Goal: Share content: Share content

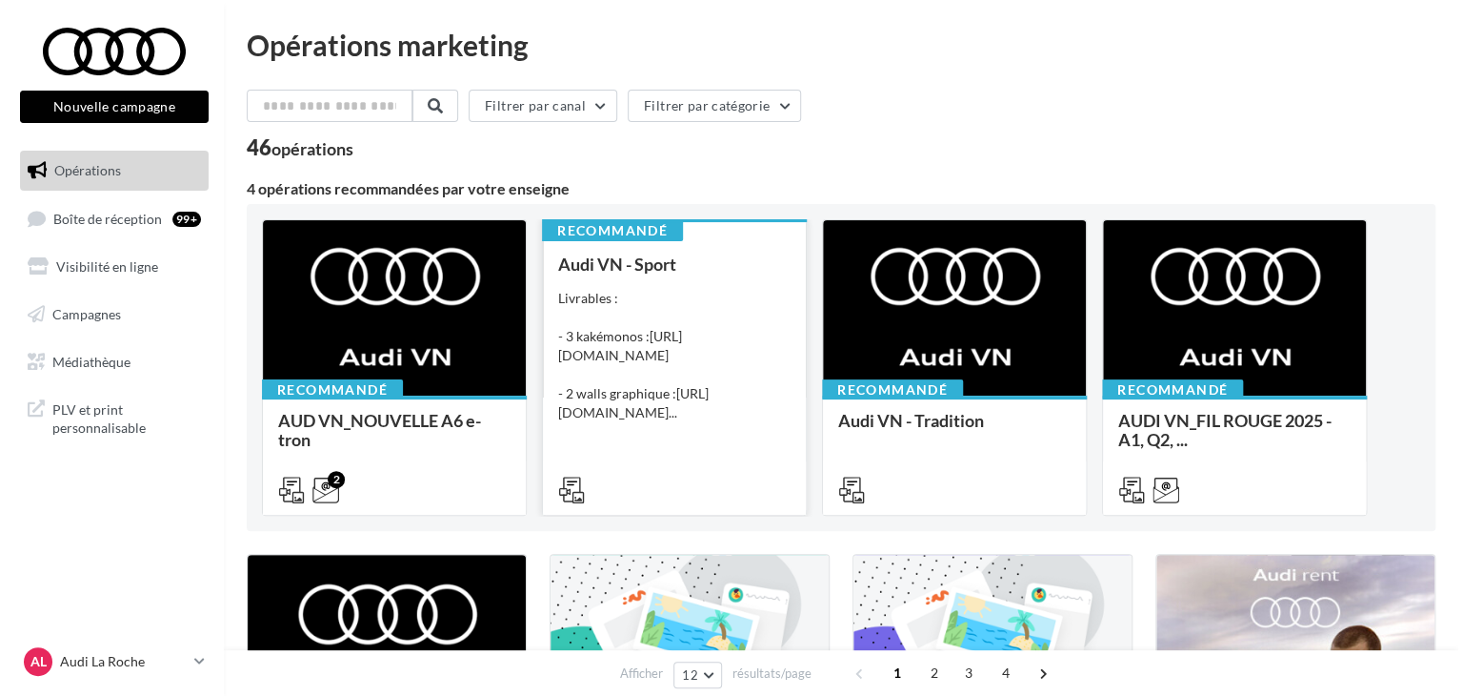
scroll to position [286, 0]
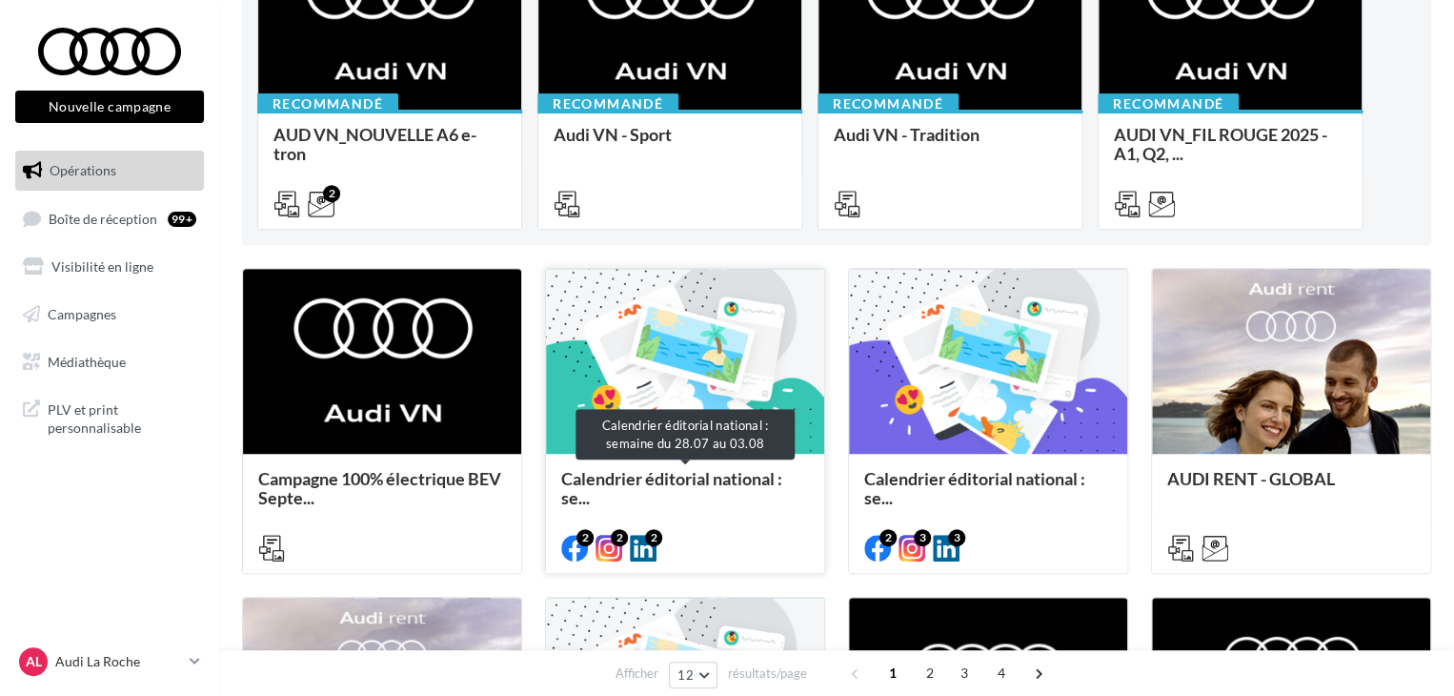
click at [709, 489] on span "Calendrier éditorial national : se..." at bounding box center [685, 488] width 248 height 38
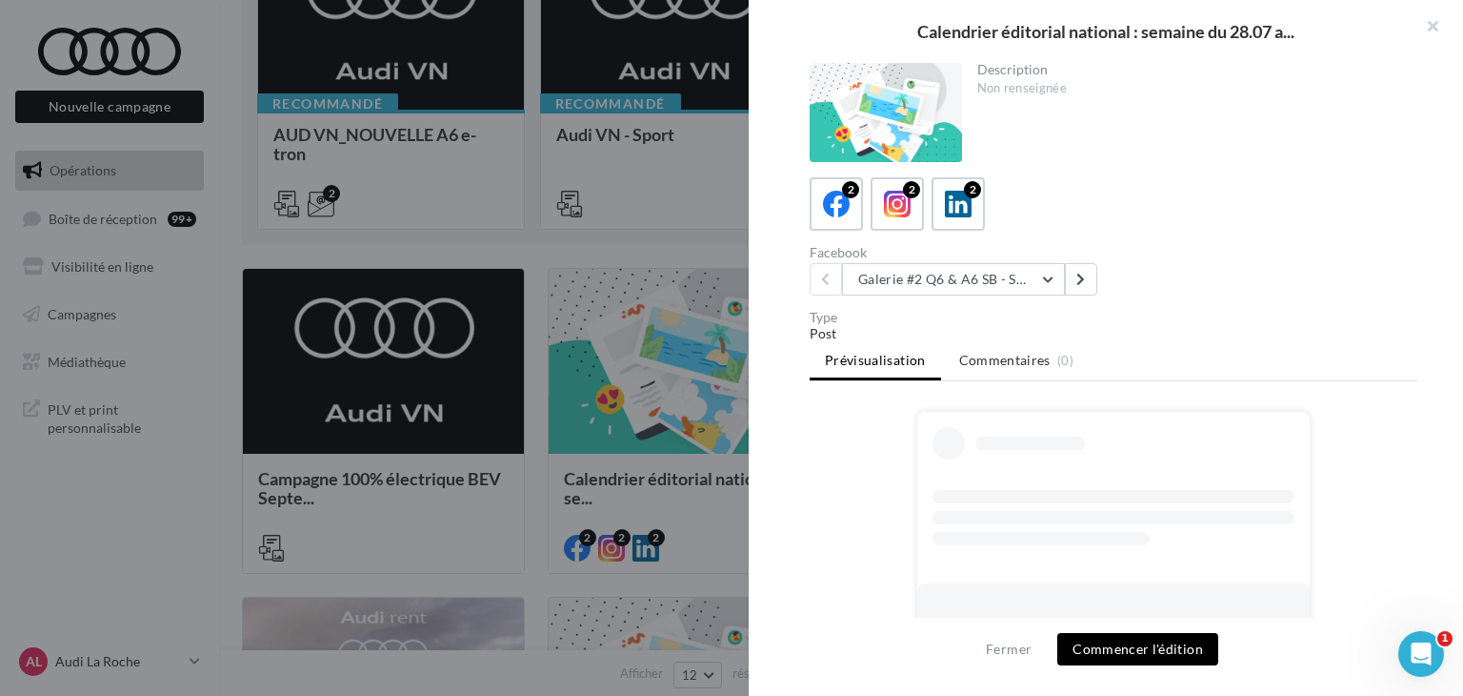
scroll to position [0, 0]
click at [974, 284] on button "Galerie #2 Q6 & A6 SB - Shooting NV" at bounding box center [953, 279] width 223 height 32
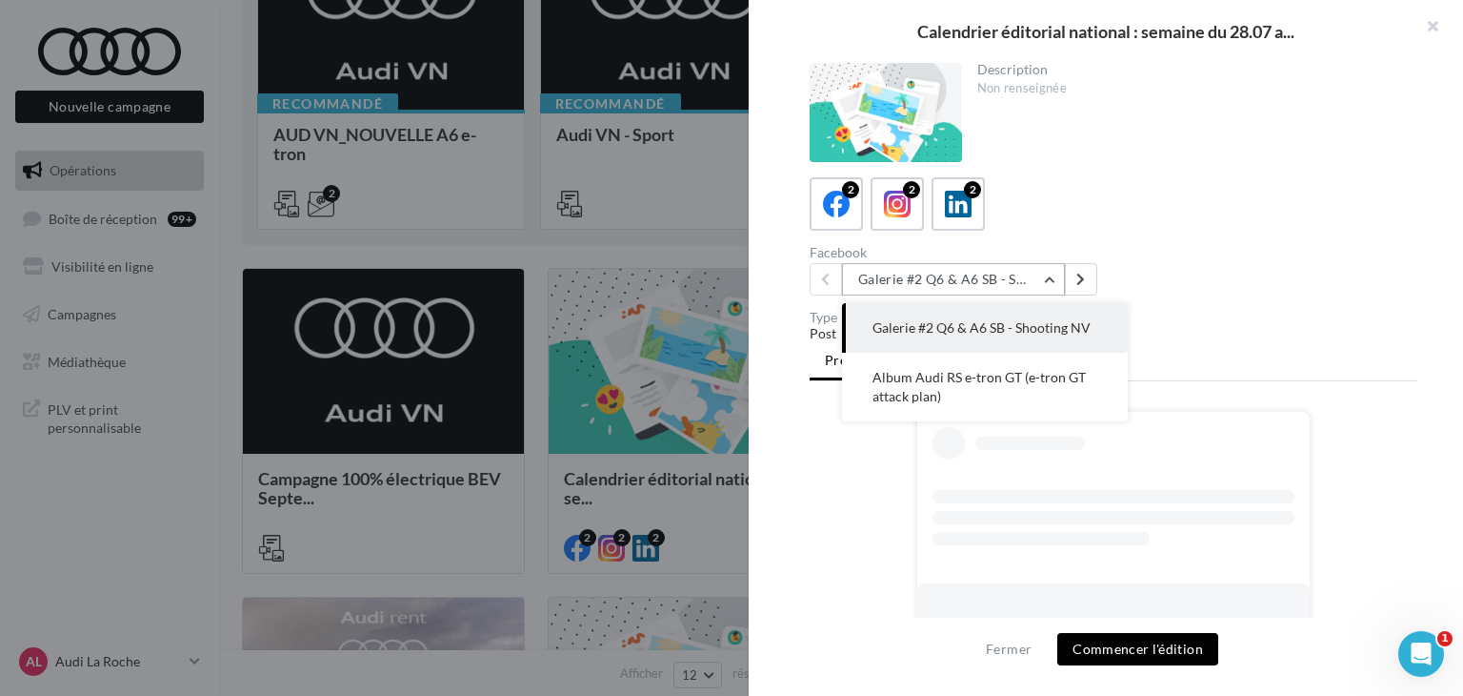
click at [974, 284] on button "Galerie #2 Q6 & A6 SB - Shooting NV" at bounding box center [953, 279] width 223 height 32
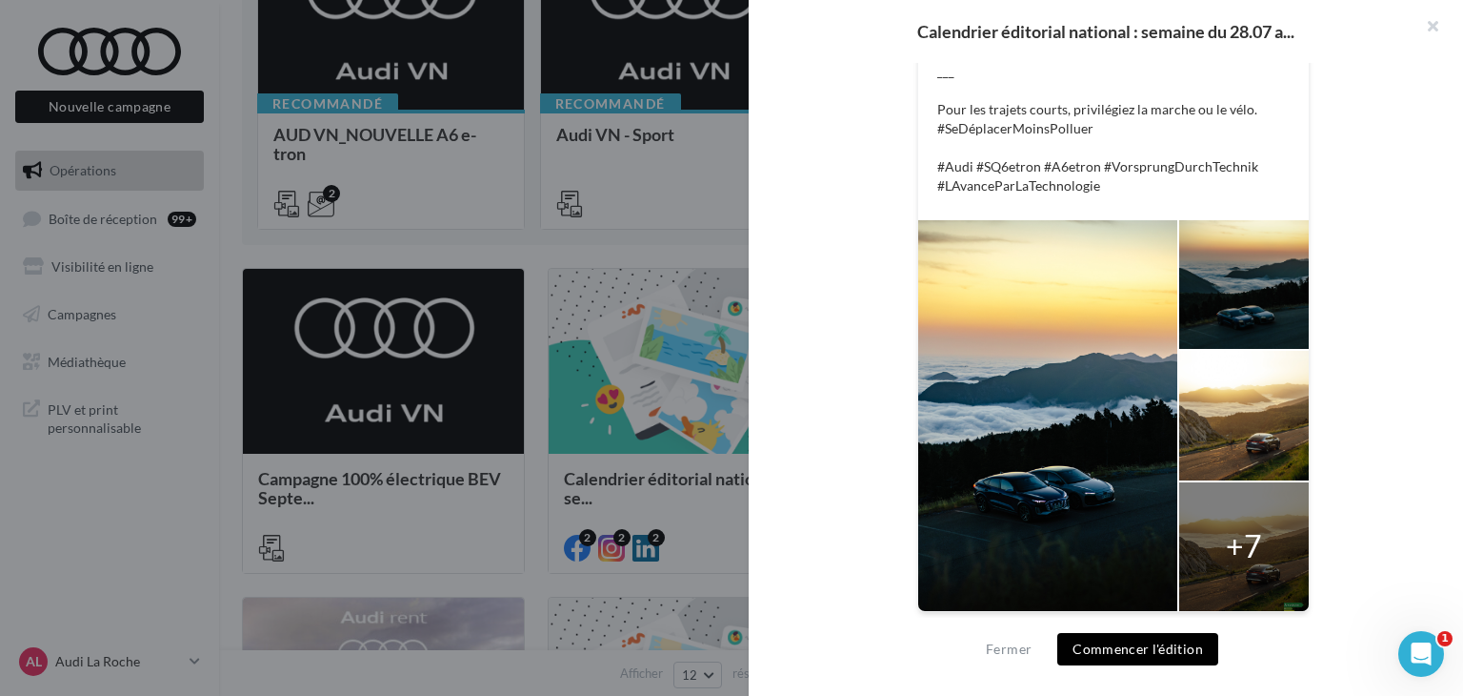
scroll to position [348, 0]
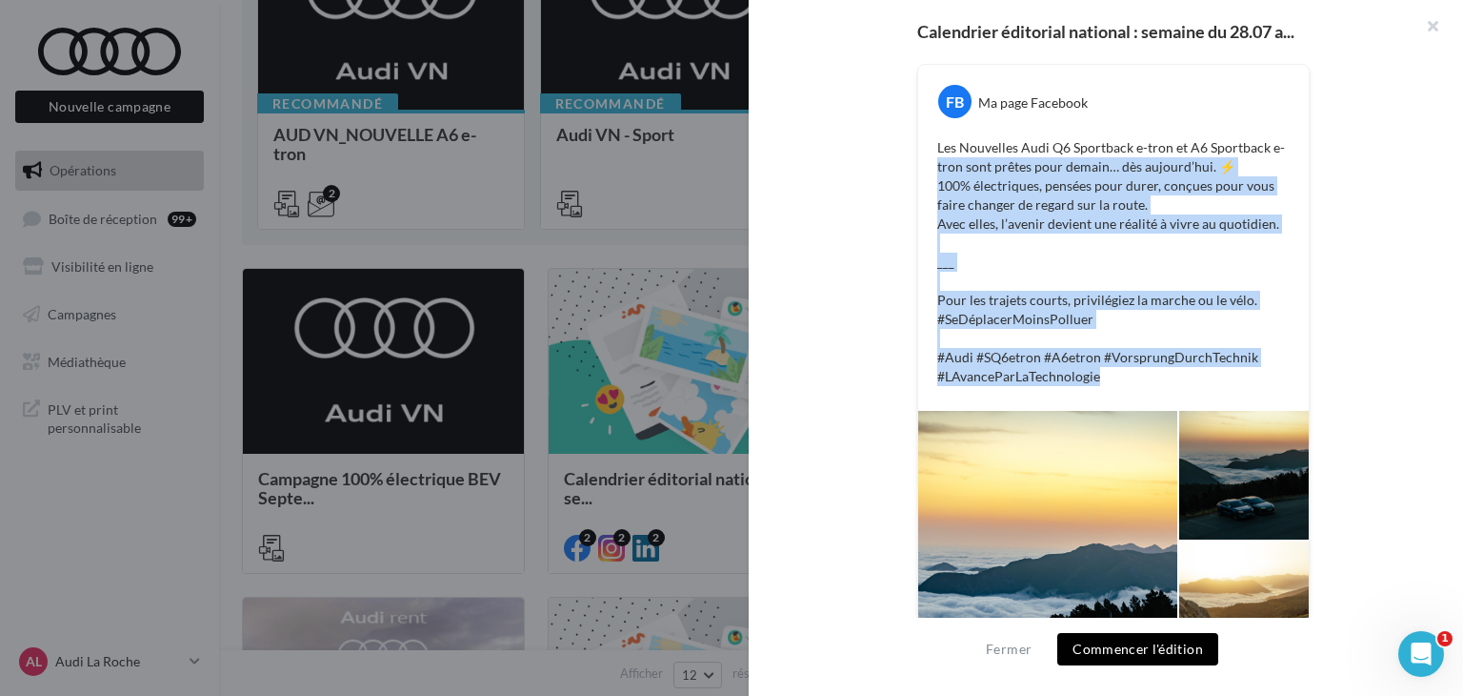
drag, startPoint x: 1103, startPoint y: 378, endPoint x: 926, endPoint y: 155, distance: 284.8
click at [926, 155] on div "Les Nouvelles Audi Q6 Sportback e-tron et A6 Sportback e-tron sont prêtes pour …" at bounding box center [1113, 261] width 381 height 257
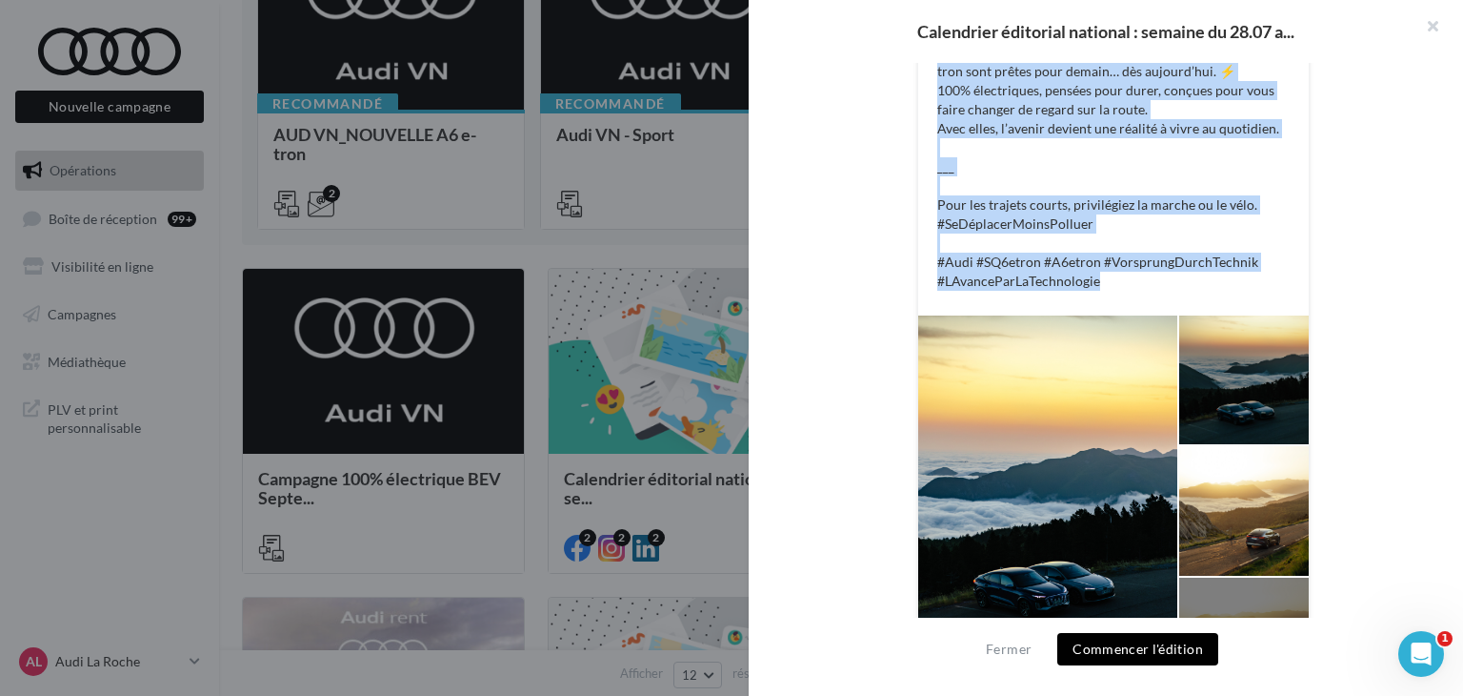
scroll to position [252, 0]
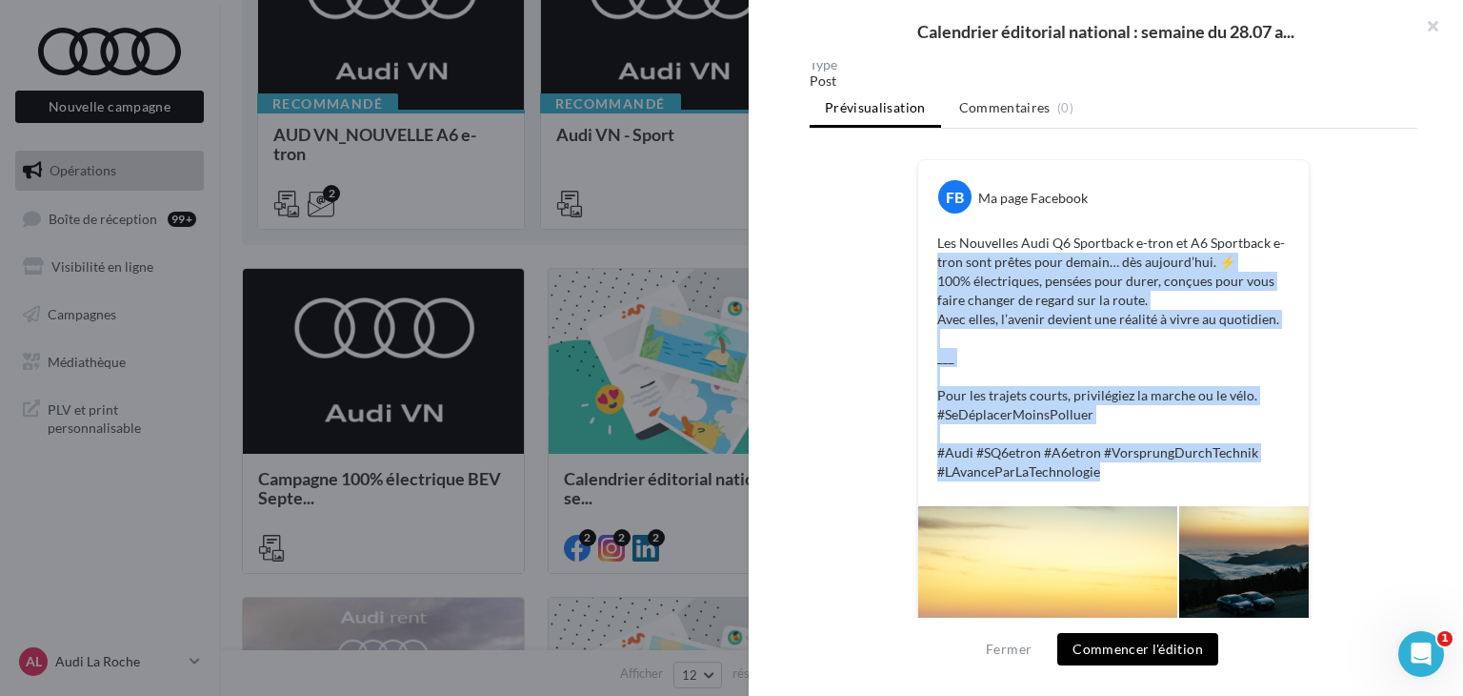
click at [1118, 465] on p "Les Nouvelles Audi Q6 Sportback e-tron et A6 Sportback e-tron sont prêtes pour …" at bounding box center [1114, 357] width 353 height 248
drag, startPoint x: 1109, startPoint y: 469, endPoint x: 922, endPoint y: 226, distance: 306.4
click at [923, 229] on div "Les Nouvelles Audi Q6 Sportback e-tron et A6 Sportback e-tron sont prêtes pour …" at bounding box center [1113, 357] width 381 height 257
copy p "Les Nouvelles Audi Q6 Sportback e-tron et A6 Sportback e-tron sont prêtes pour …"
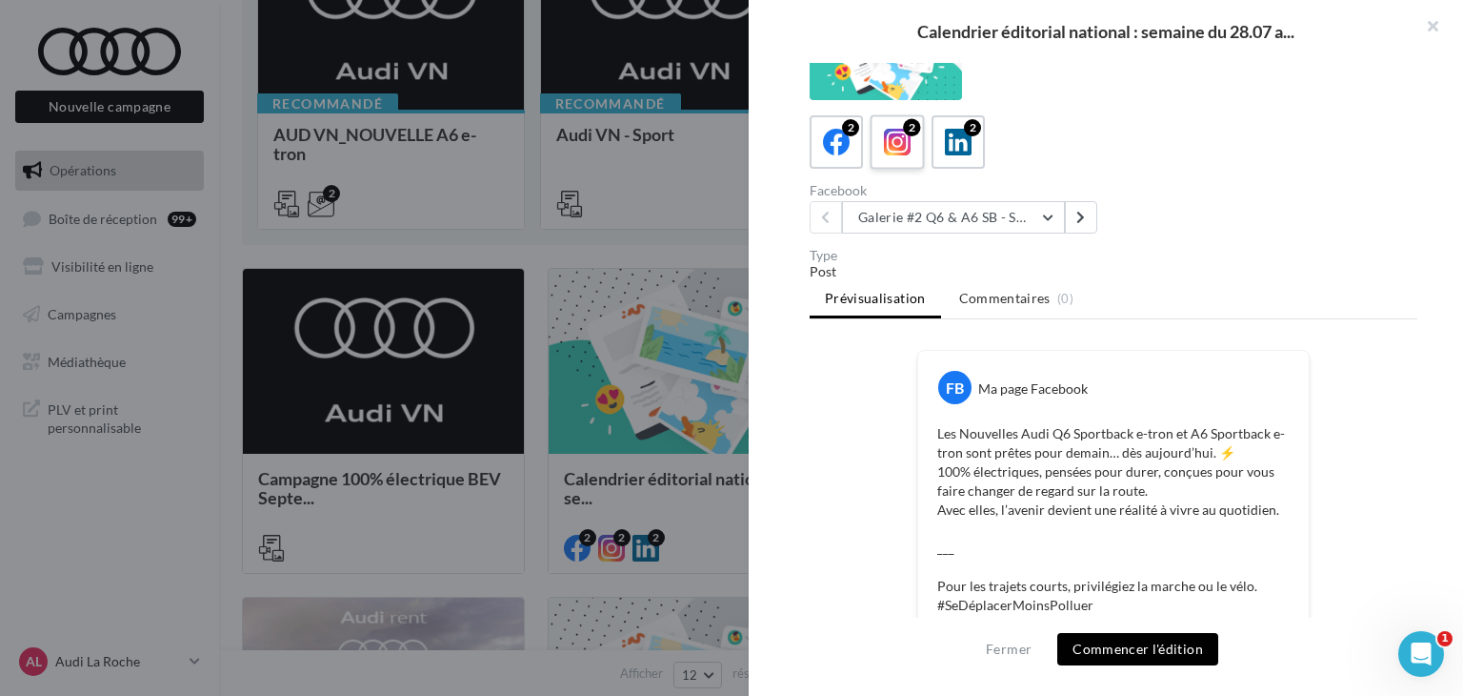
click at [893, 140] on icon at bounding box center [898, 143] width 28 height 28
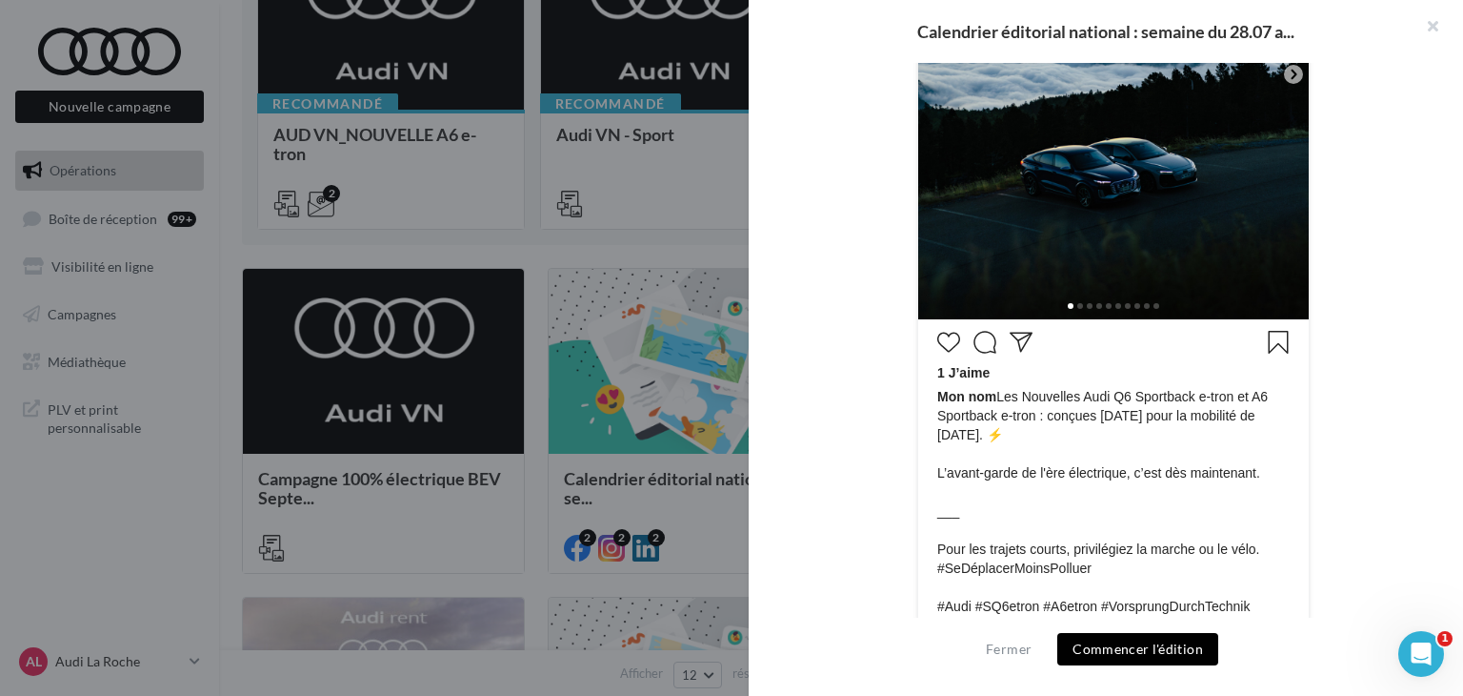
scroll to position [775, 0]
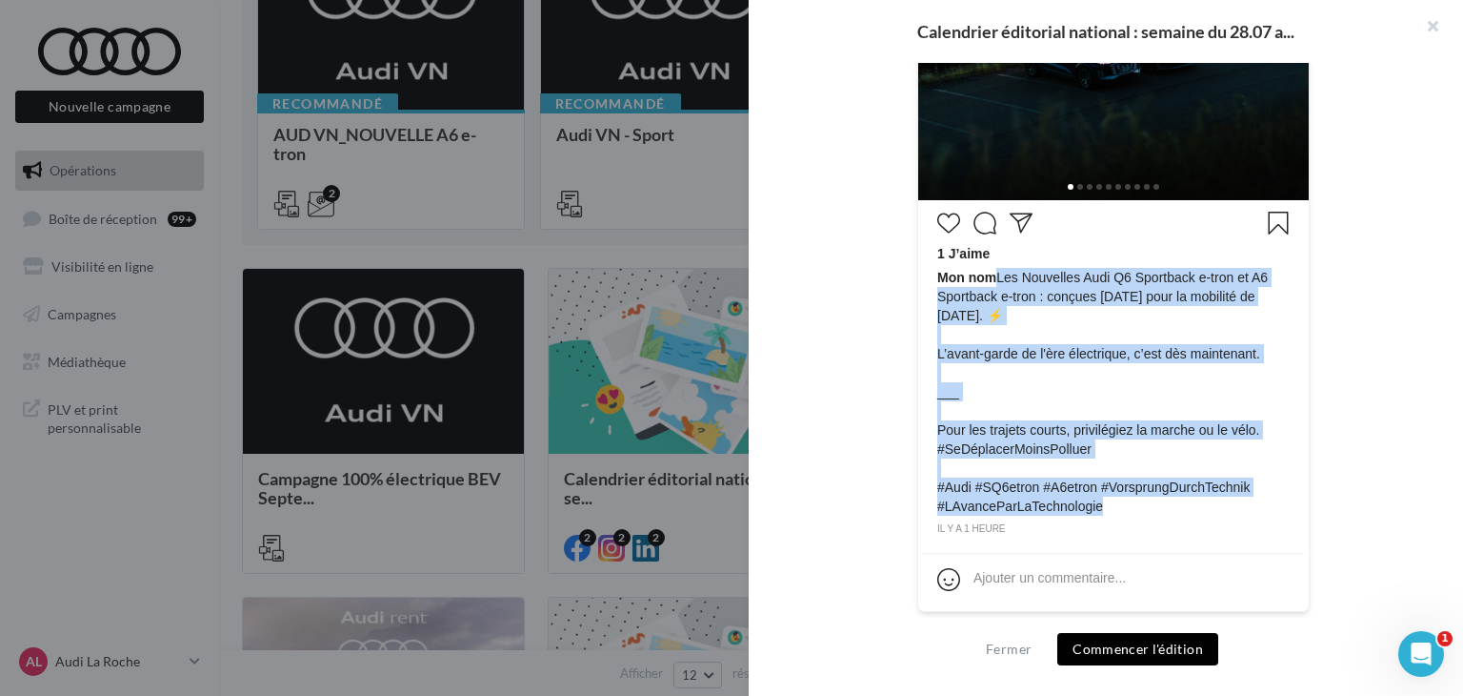
copy span "Les Nouvelles Audi Q6 Sportback e-tron et A6 Sportback e-tron : conçues [DATE] …"
drag, startPoint x: 1094, startPoint y: 500, endPoint x: 993, endPoint y: 272, distance: 250.0
click at [993, 272] on span "Mon nom Les Nouvelles Audi Q6 Sportback e-tron et A6 Sportback e-tron : conçues…" at bounding box center [1114, 392] width 353 height 248
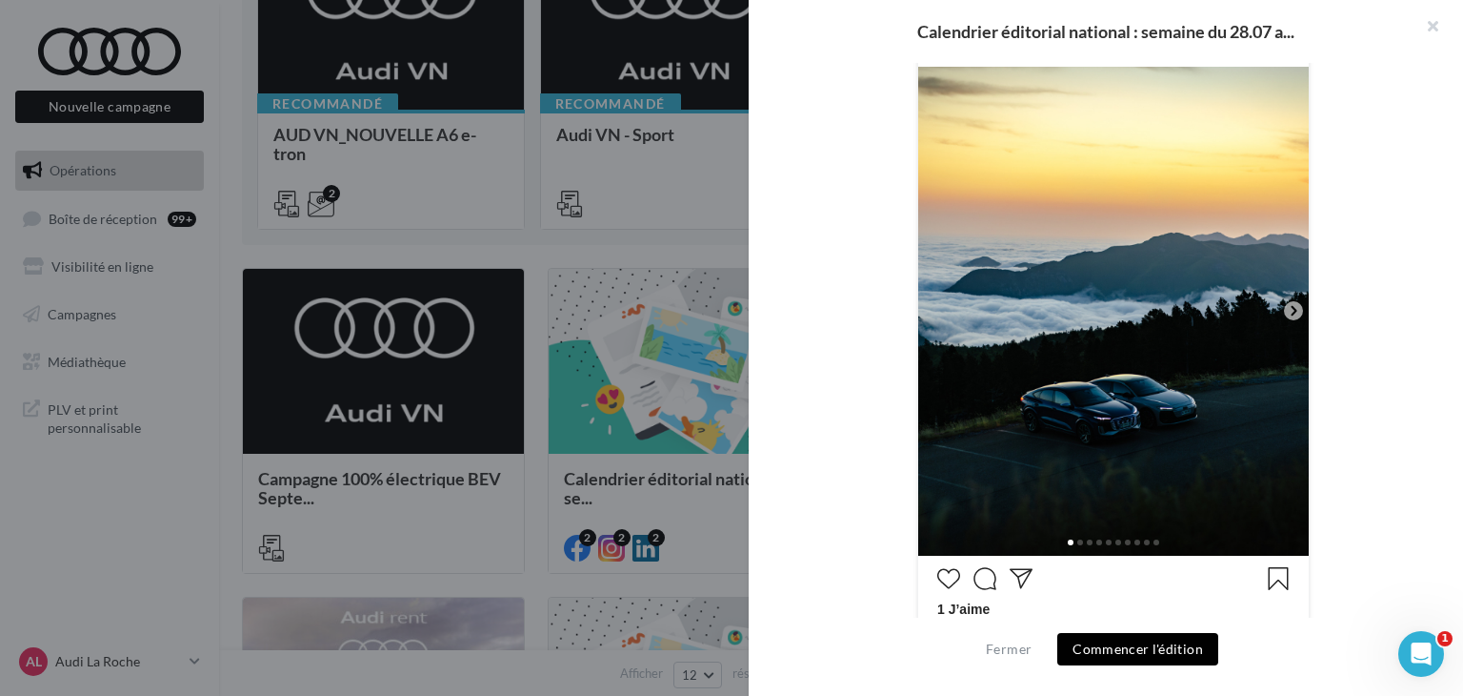
scroll to position [489, 0]
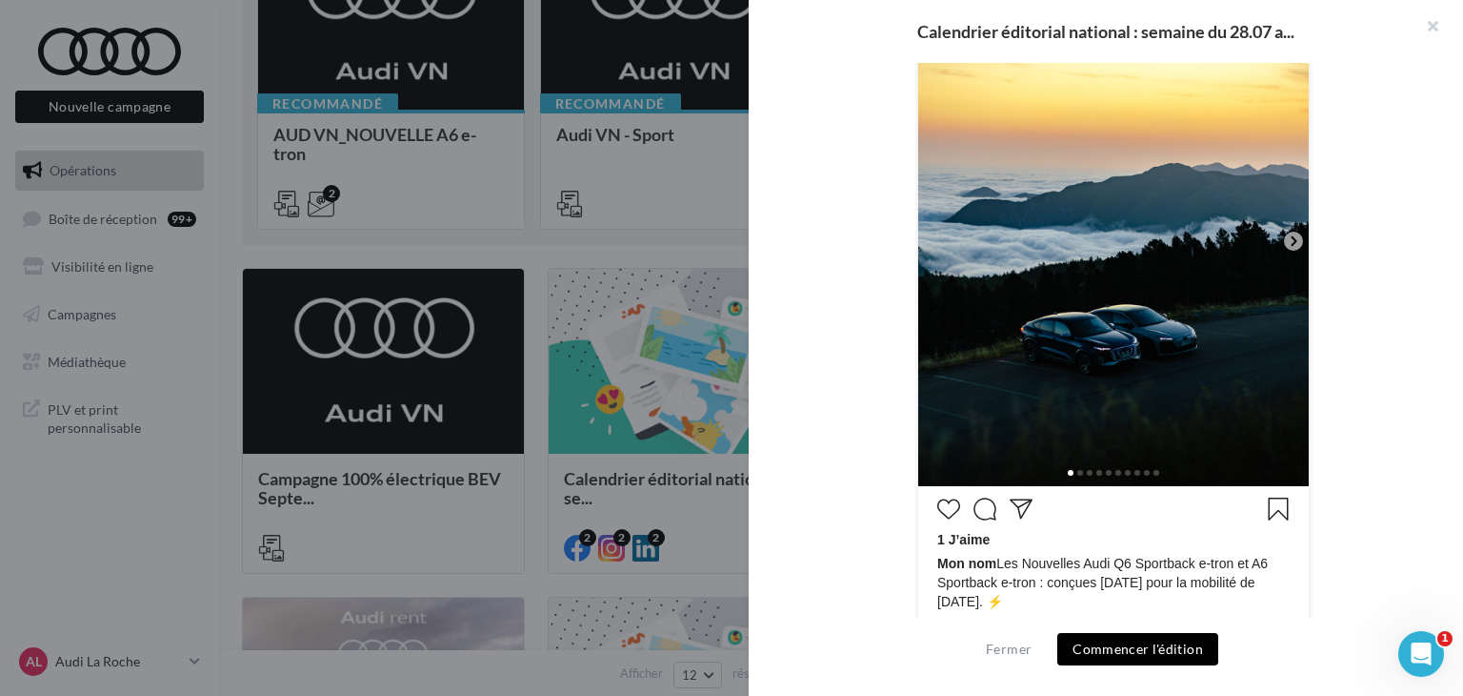
click at [1285, 233] on icon at bounding box center [1293, 240] width 17 height 17
click at [1289, 246] on icon at bounding box center [1293, 240] width 17 height 17
click at [1288, 234] on icon at bounding box center [1293, 240] width 17 height 17
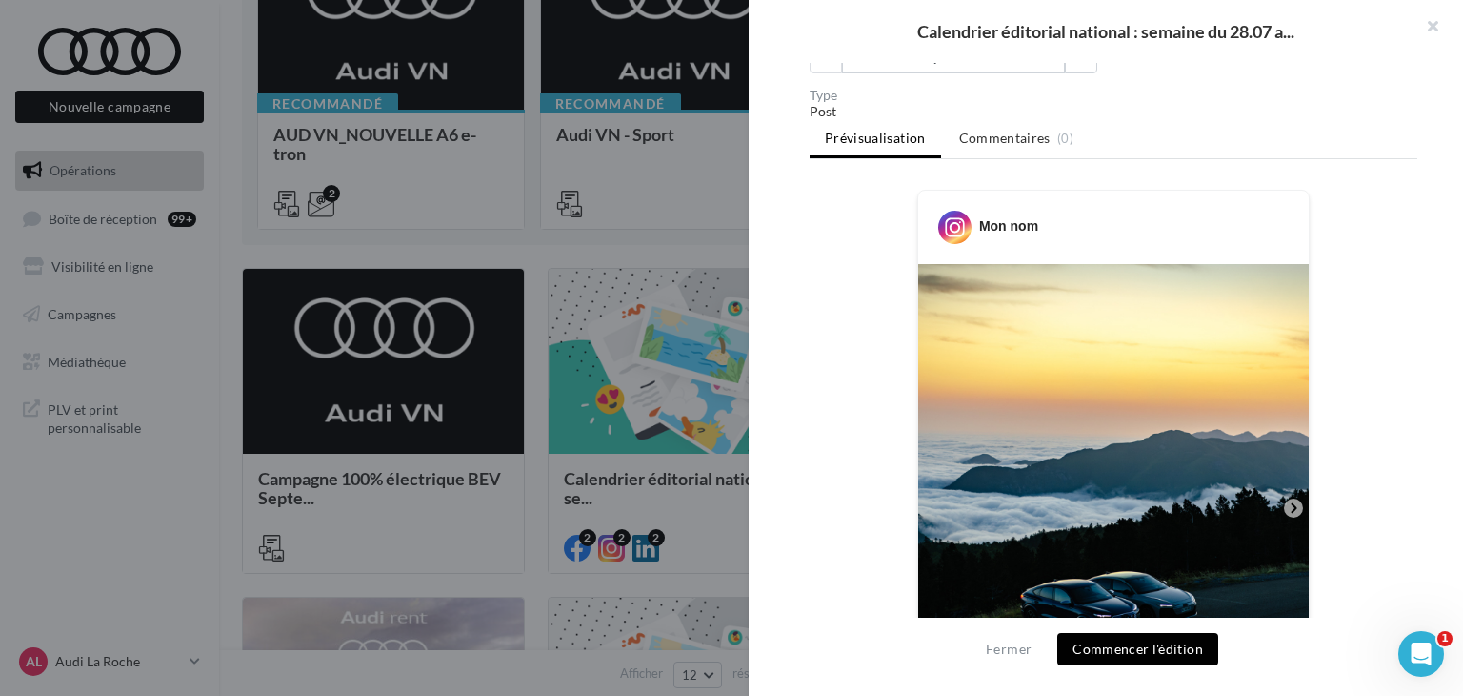
scroll to position [108, 0]
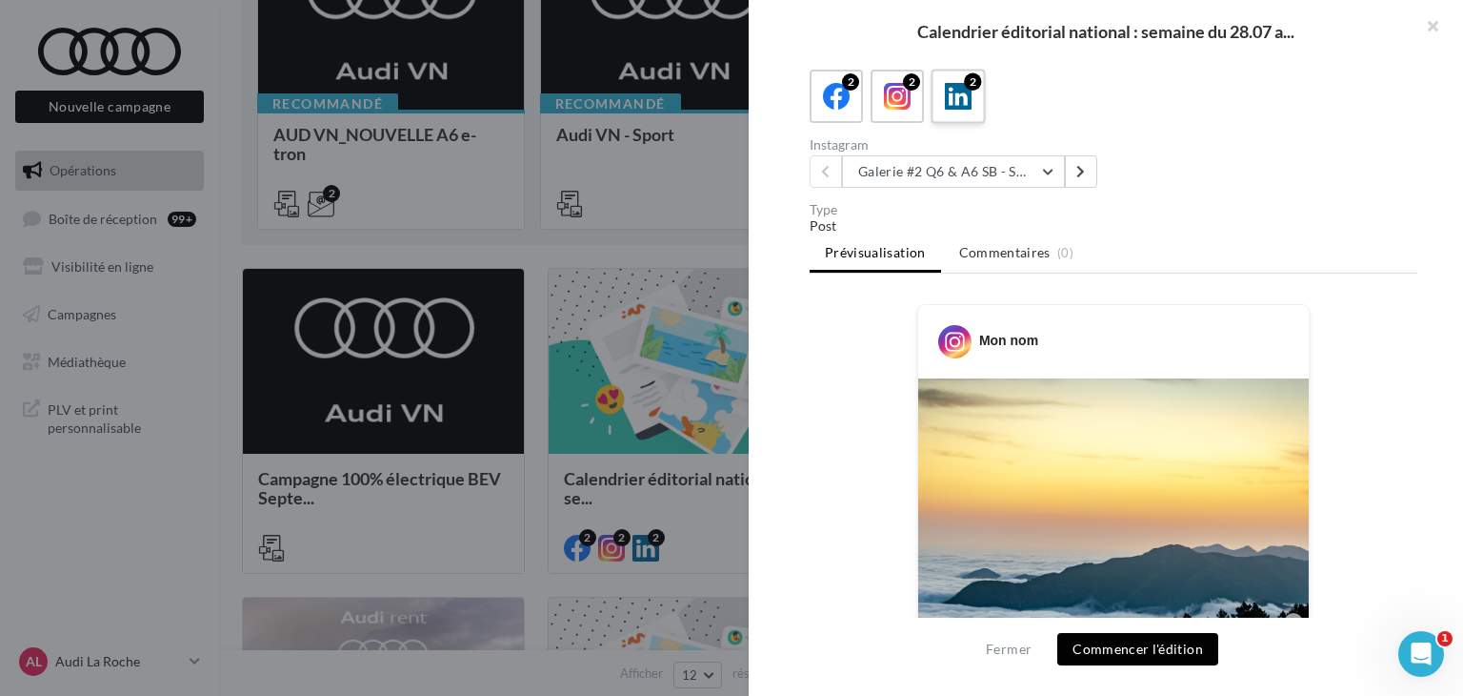
click at [963, 104] on icon at bounding box center [959, 97] width 28 height 28
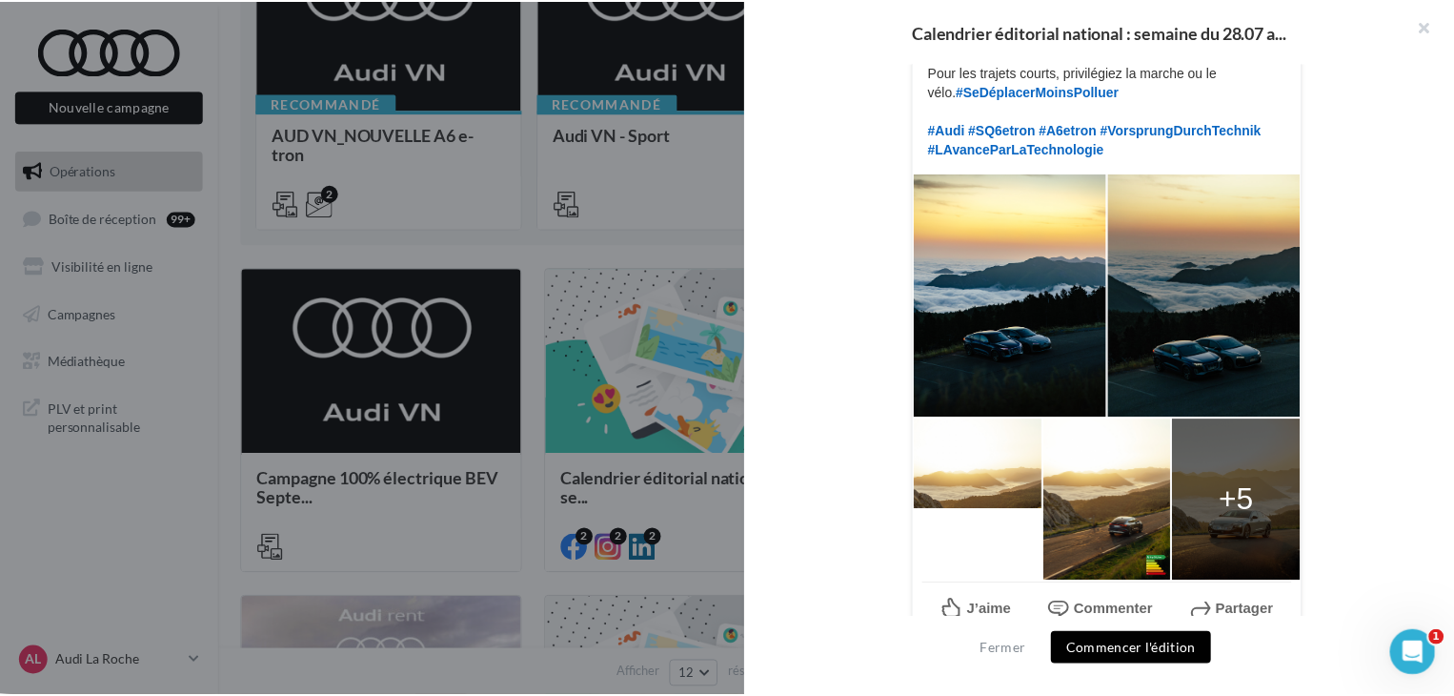
scroll to position [554, 0]
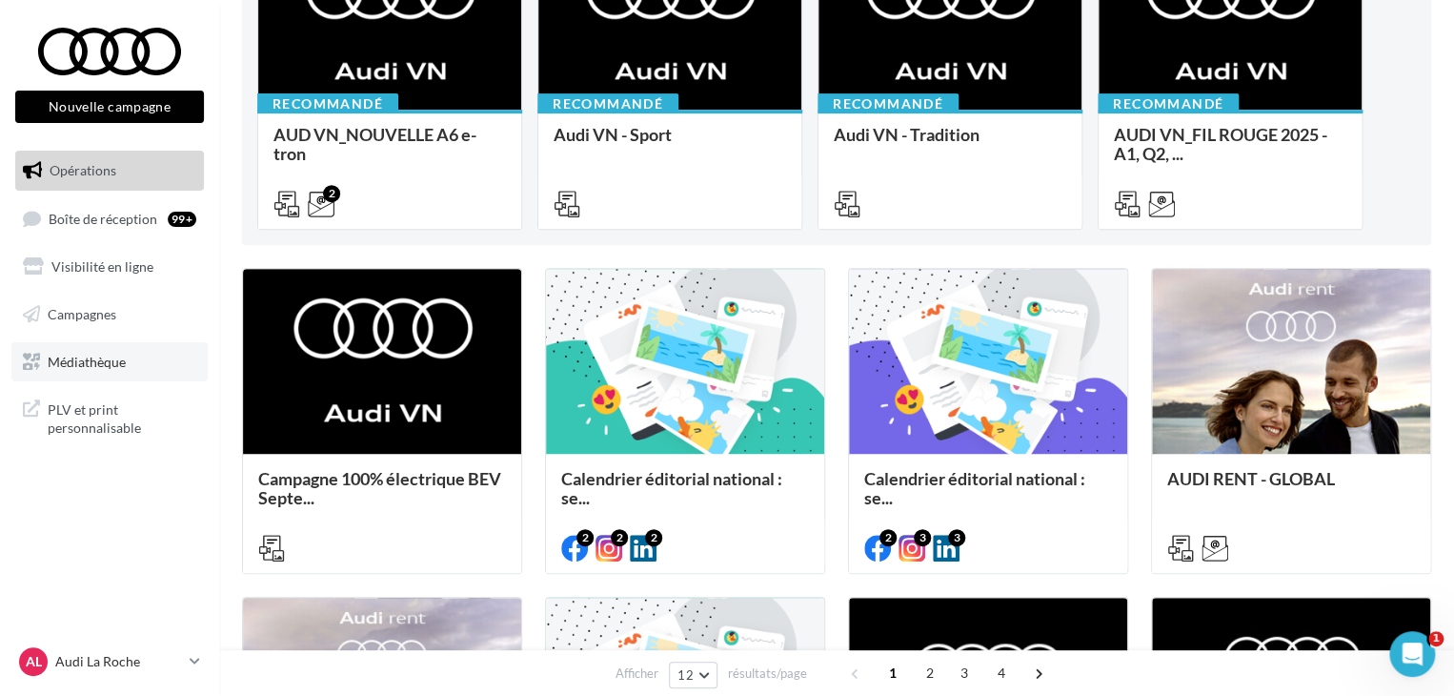
click at [42, 351] on link "Médiathèque" at bounding box center [109, 362] width 196 height 40
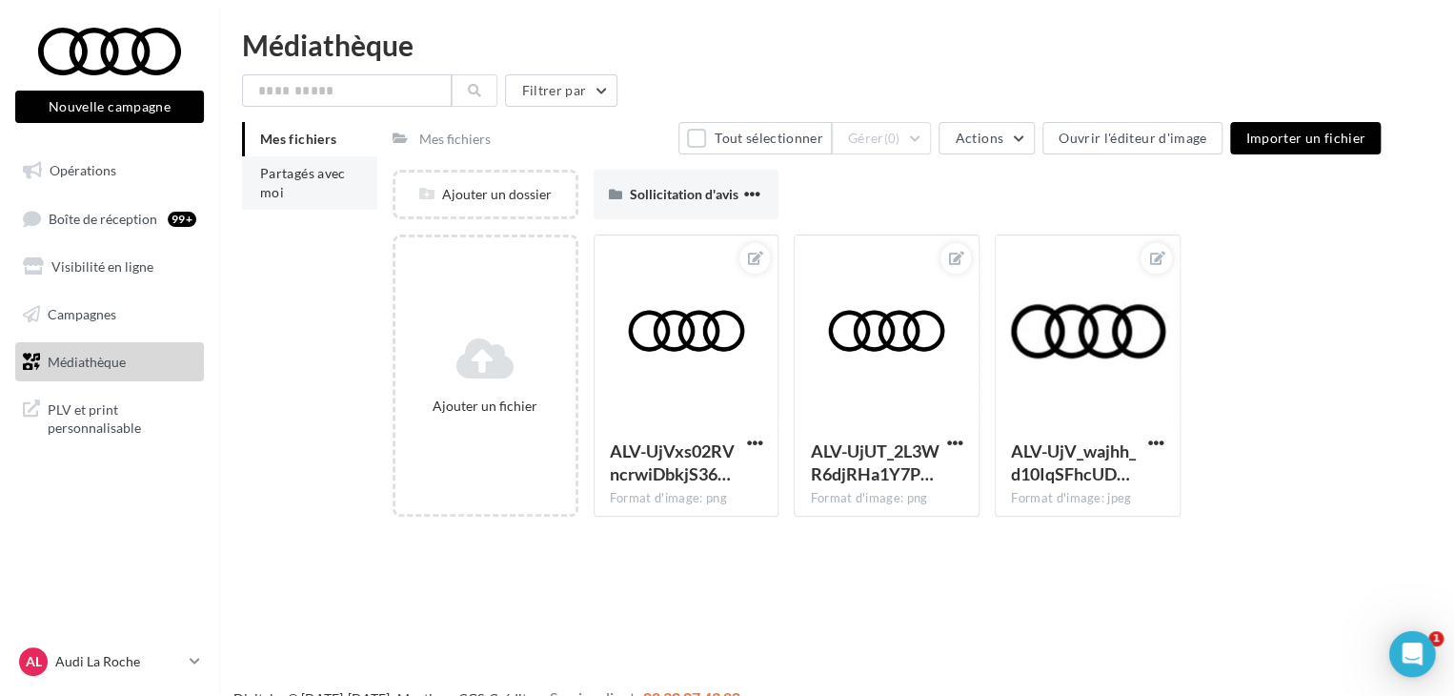
click at [295, 193] on li "Partagés avec moi" at bounding box center [309, 182] width 135 height 53
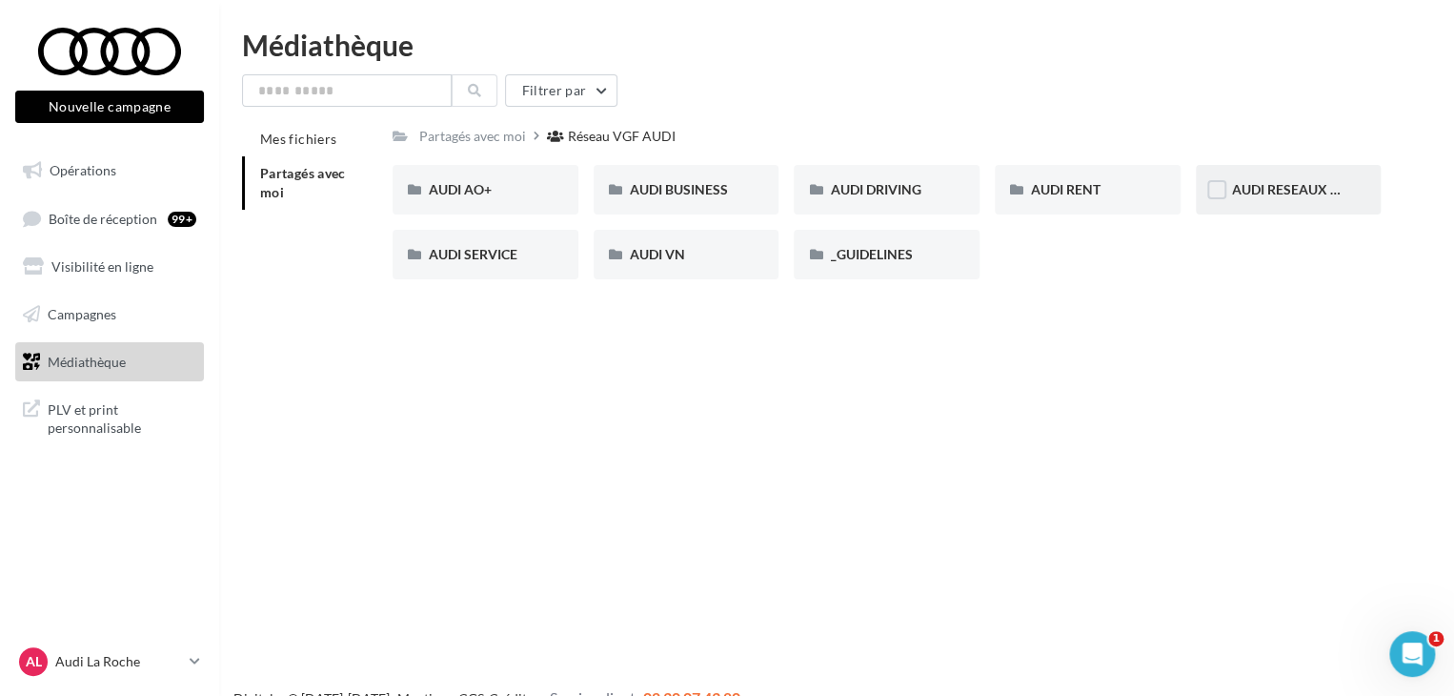
click at [1260, 185] on span "AUDI RESEAUX SOCIAUX" at bounding box center [1310, 189] width 157 height 16
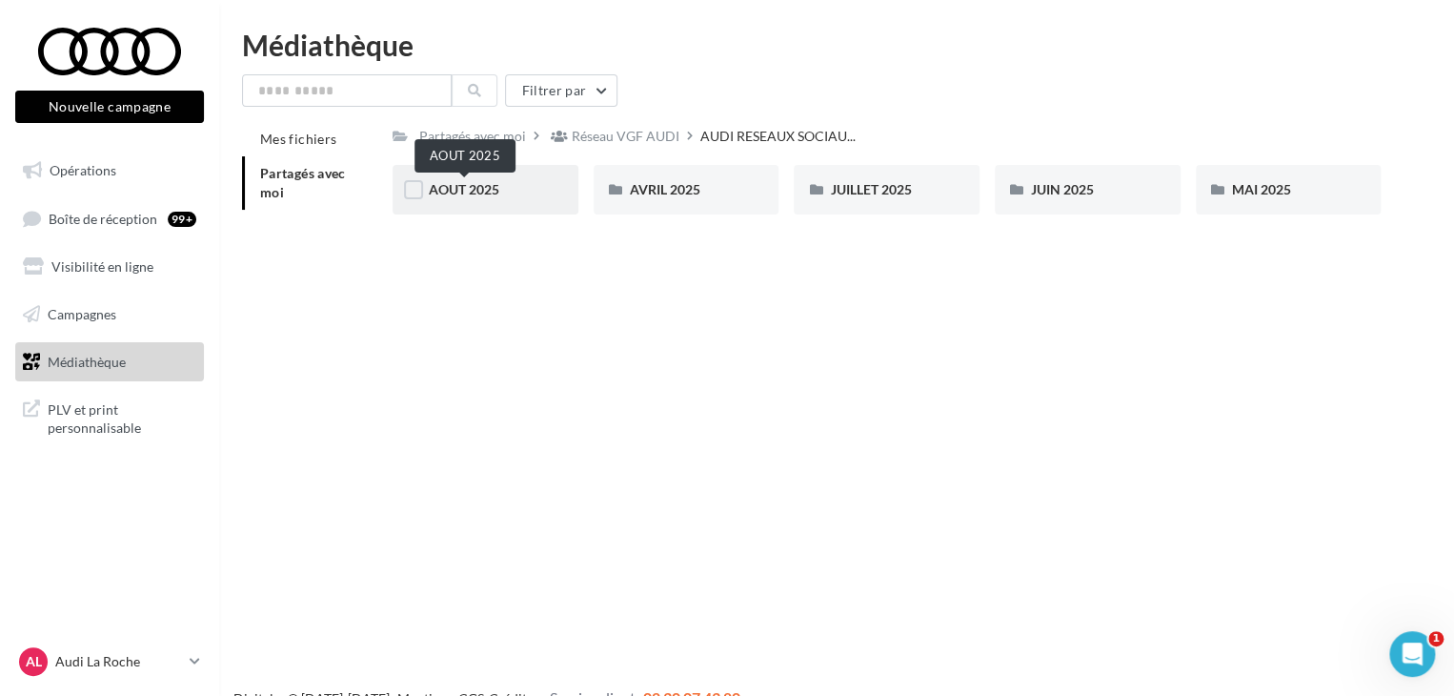
click at [470, 182] on span "AOUT 2025" at bounding box center [464, 189] width 71 height 16
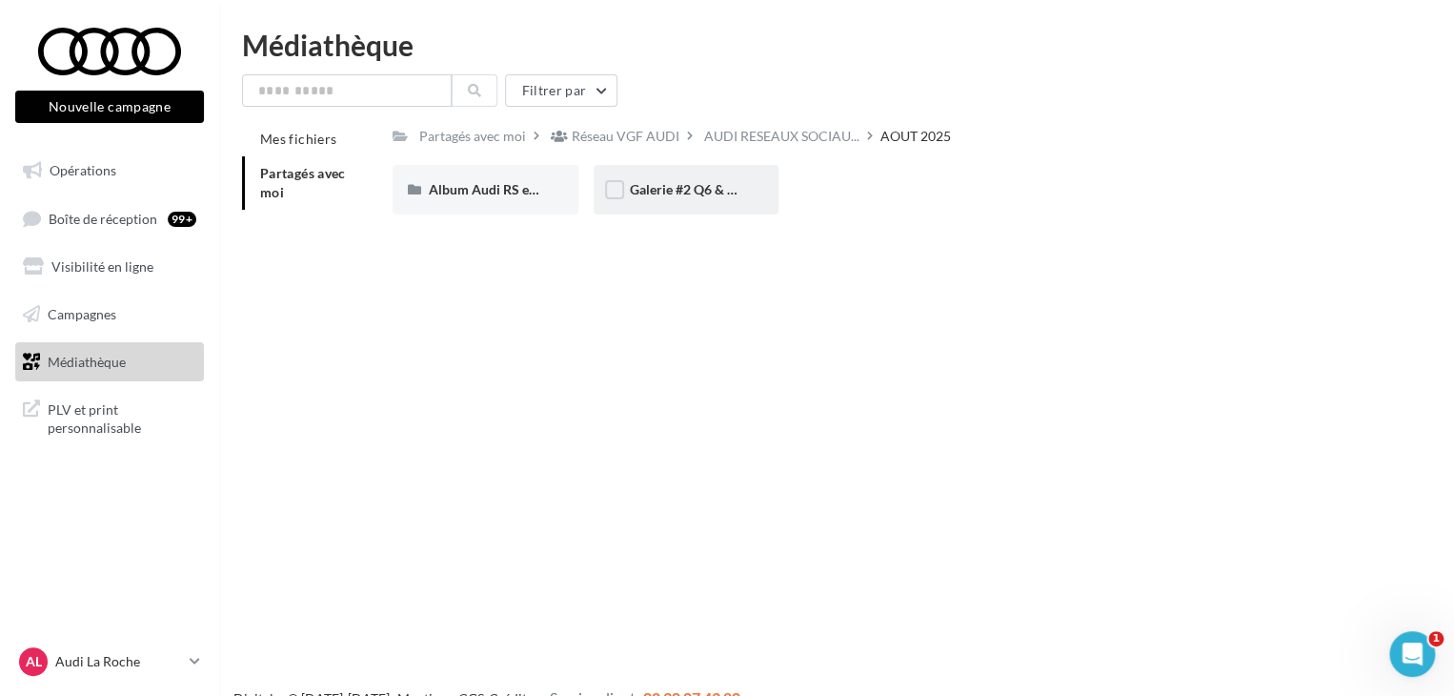
click at [723, 204] on div "Galerie #2 Q6 & A6 SB - Shooting NV" at bounding box center [687, 190] width 186 height 50
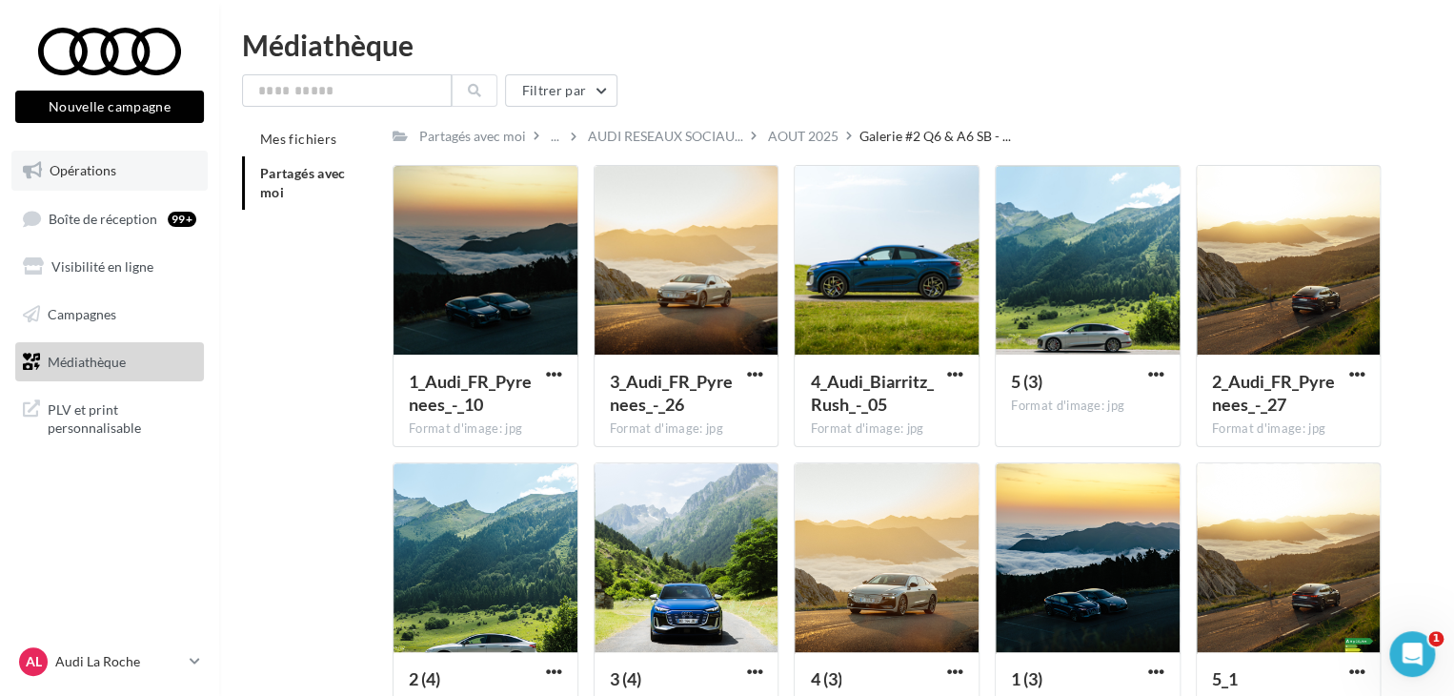
click at [129, 186] on link "Opérations" at bounding box center [109, 171] width 196 height 40
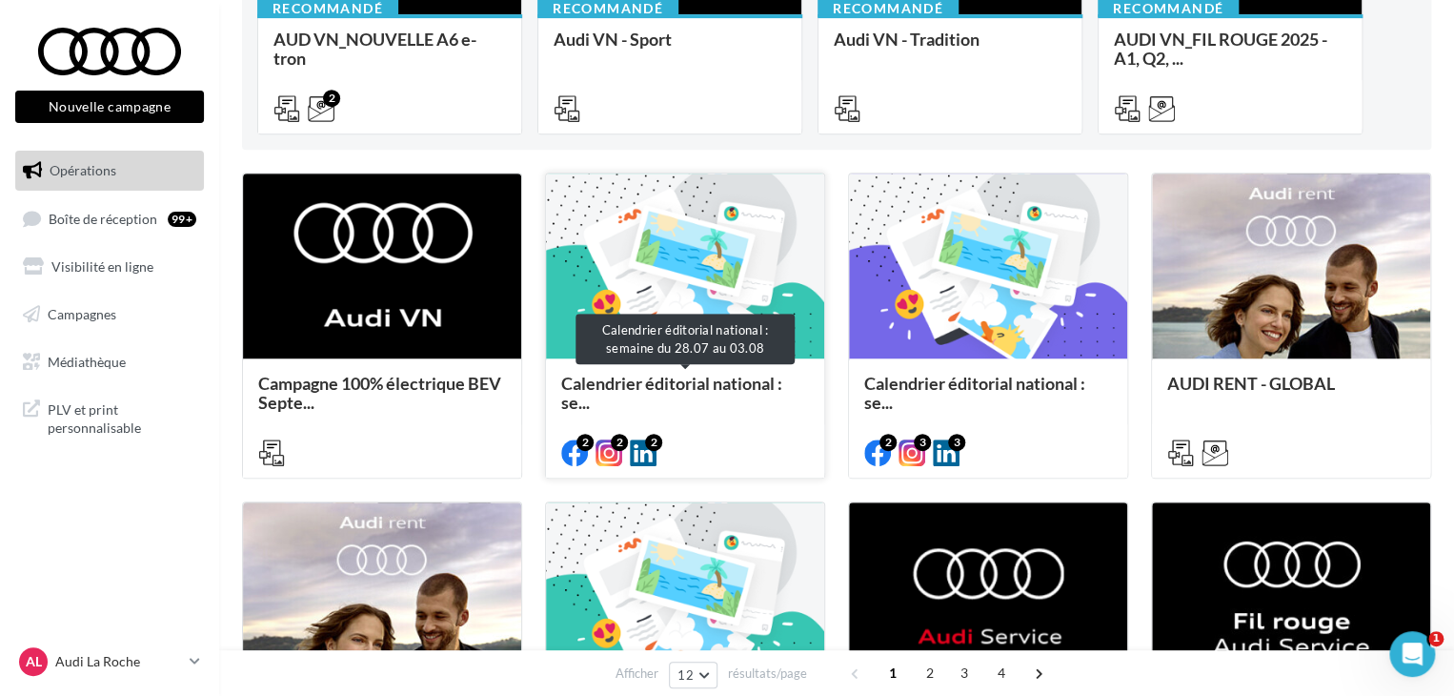
click at [682, 390] on span "Calendrier éditorial national : se..." at bounding box center [671, 393] width 221 height 40
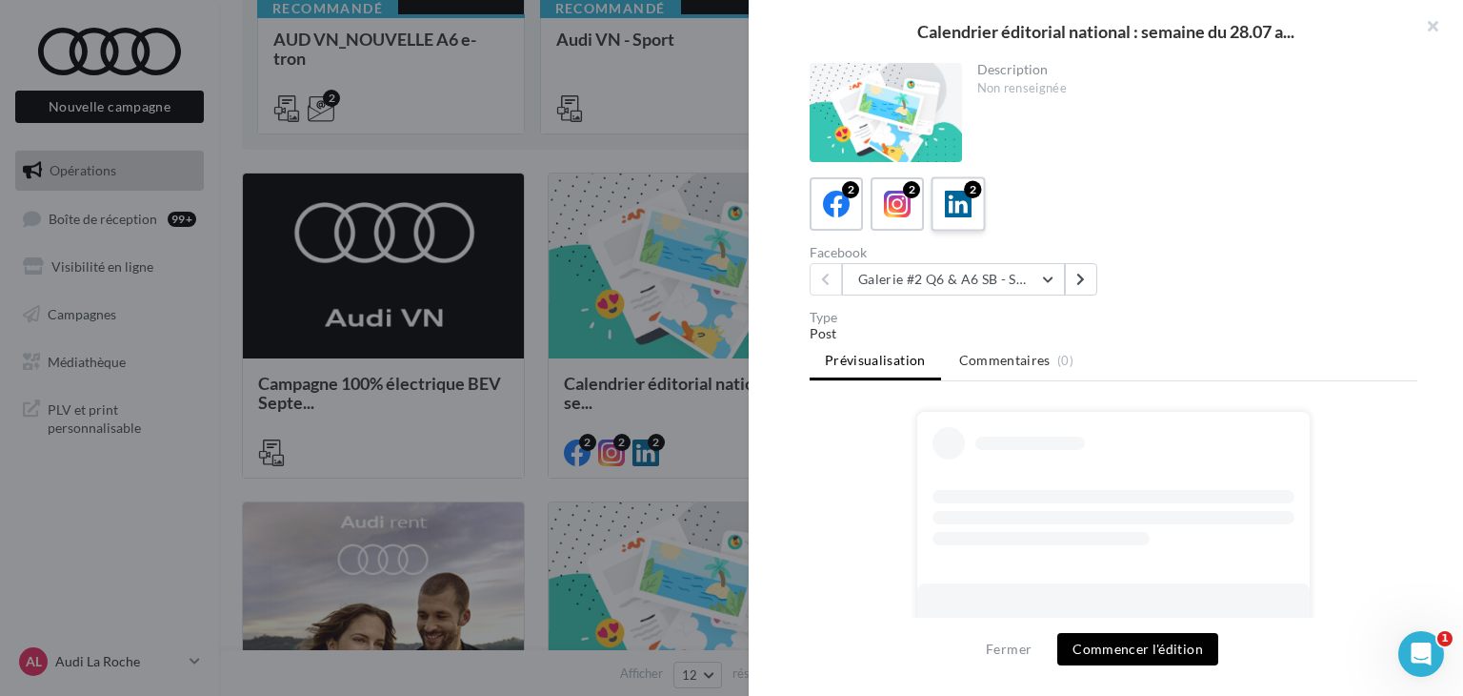
click at [968, 198] on icon at bounding box center [959, 205] width 28 height 28
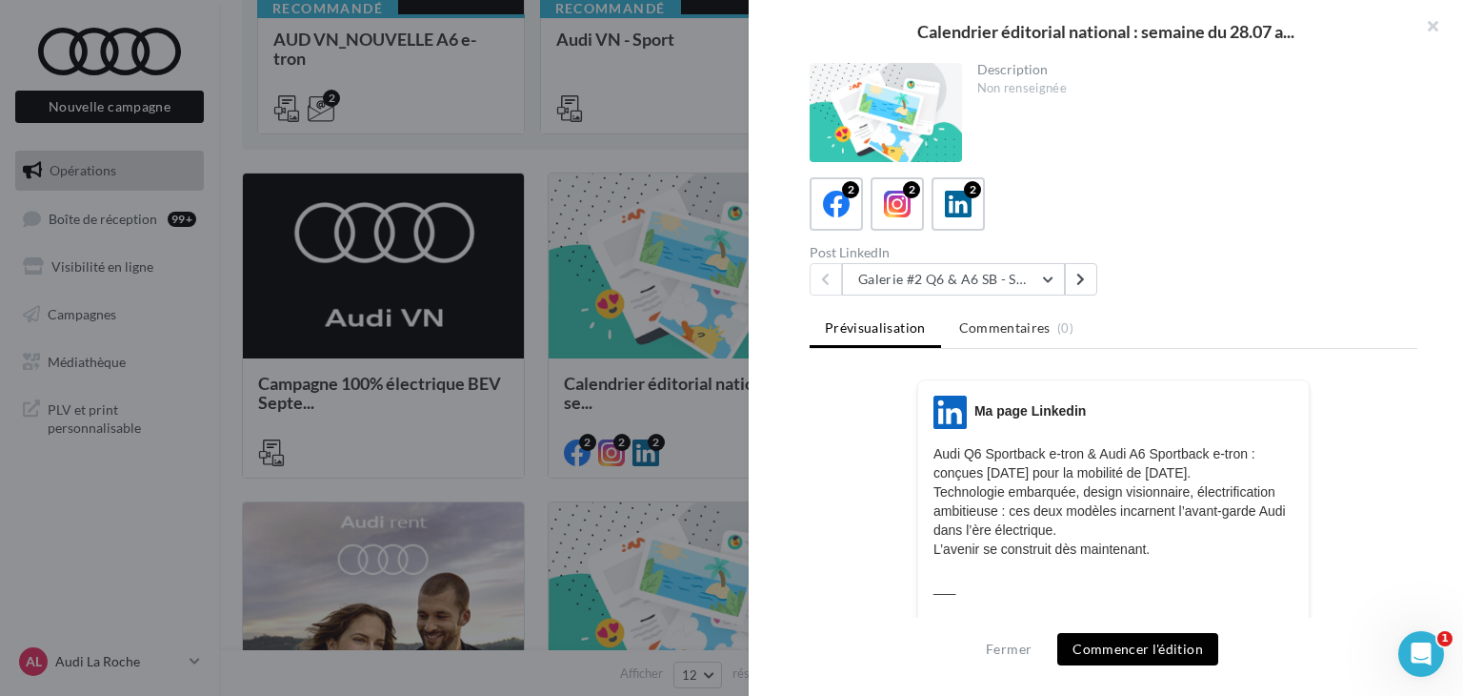
scroll to position [286, 0]
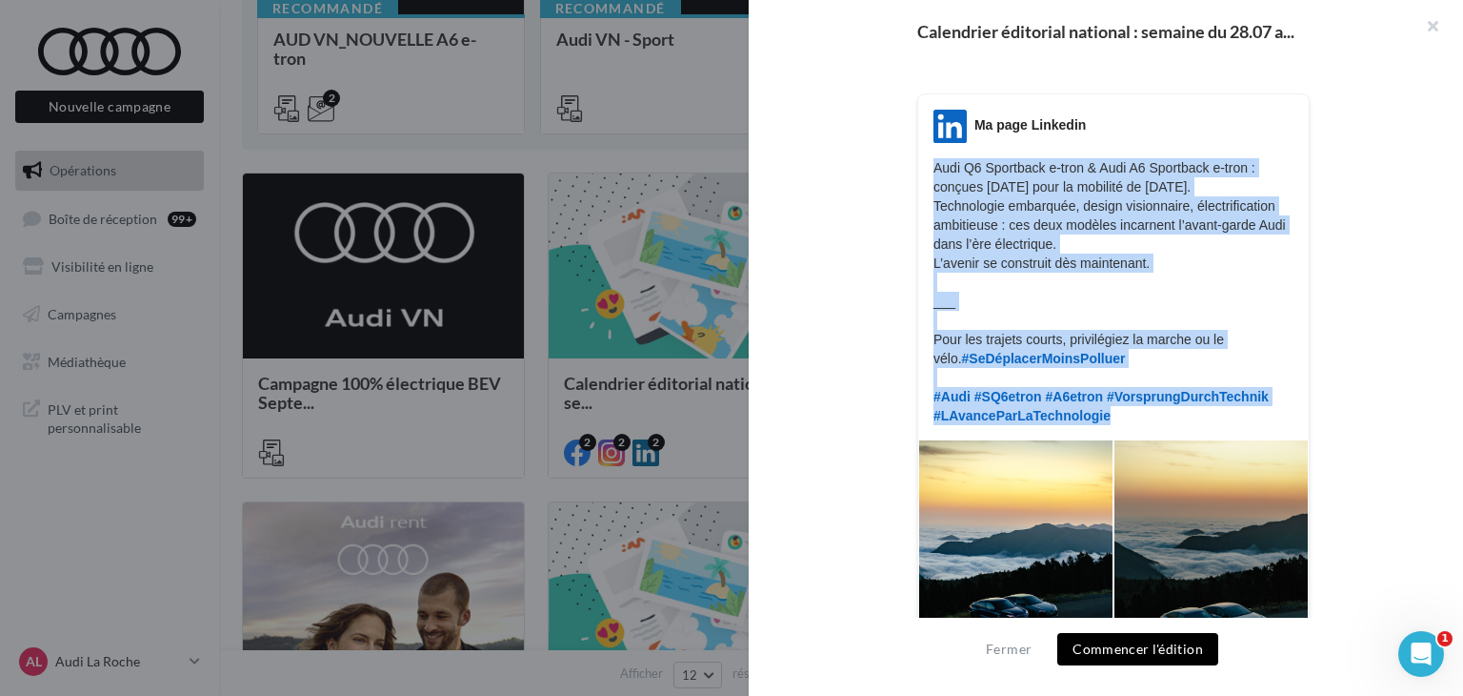
drag, startPoint x: 1099, startPoint y: 413, endPoint x: 924, endPoint y: 157, distance: 310.5
click at [924, 157] on div "LinkedIn Ma page Linkedin Audi Q6 Sportback e-tron & Audi A6 Sportback e-tron :…" at bounding box center [1113, 267] width 391 height 315
copy p "Audi Q6 Sportback e-tron & Audi A6 Sportback e-tron : conçues [DATE] pour la mo…"
copy p "Audi Q6 Sportback e-tron & Audi A6 Sportback e-tron : conçues aujourd’hui pour …"
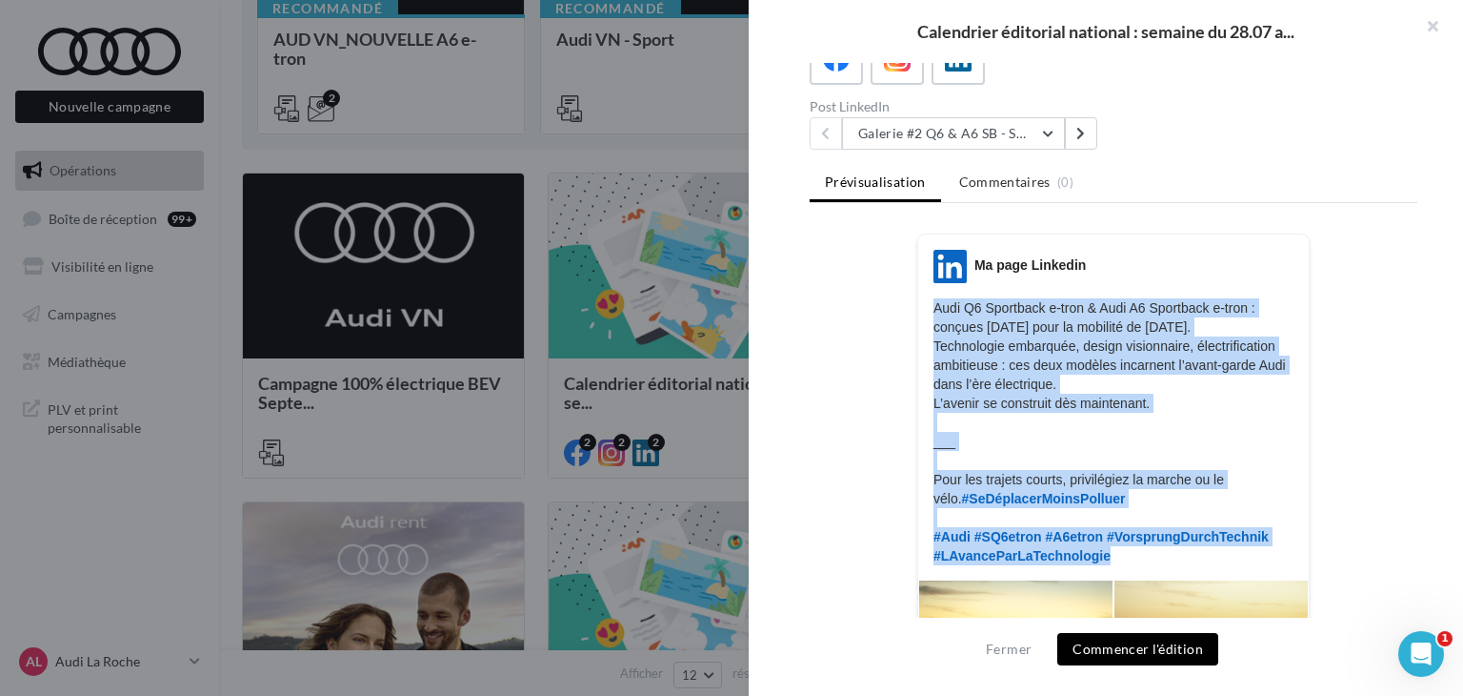
scroll to position [0, 0]
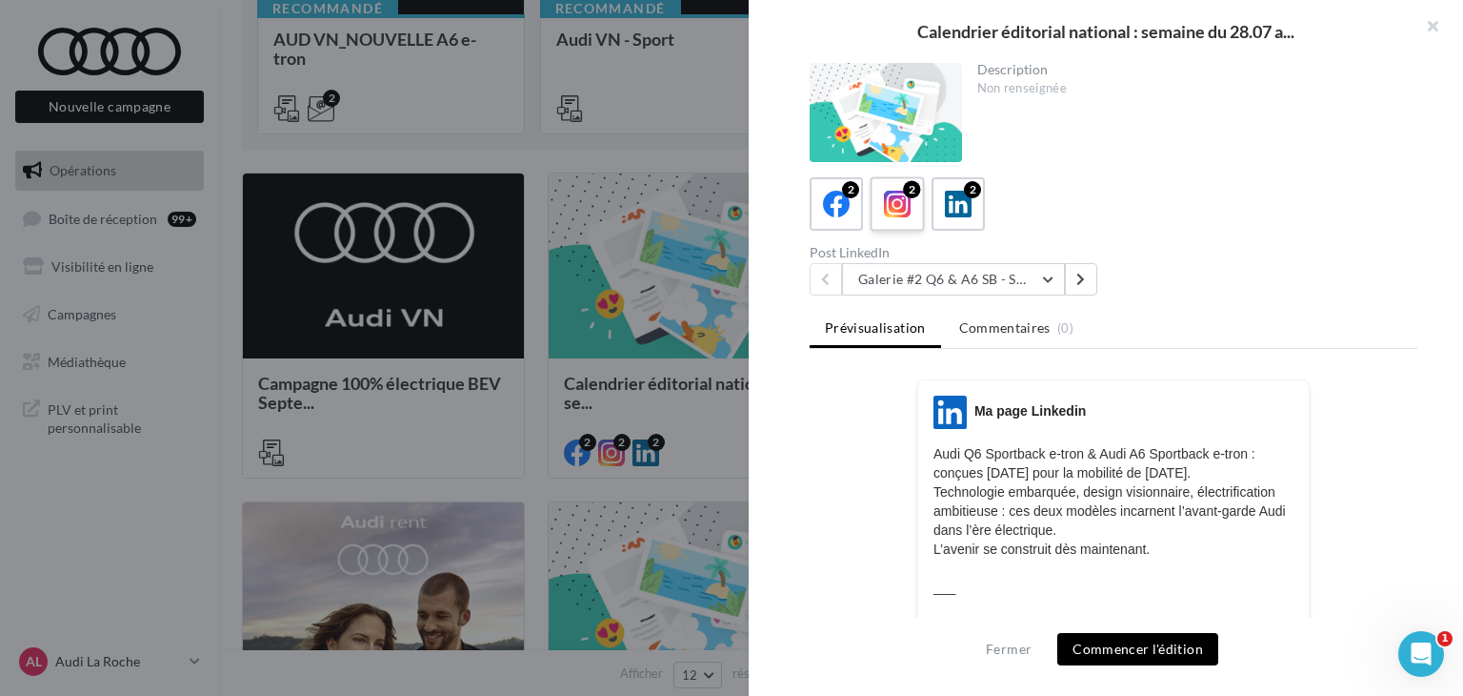
click at [873, 211] on label "2" at bounding box center [897, 203] width 54 height 54
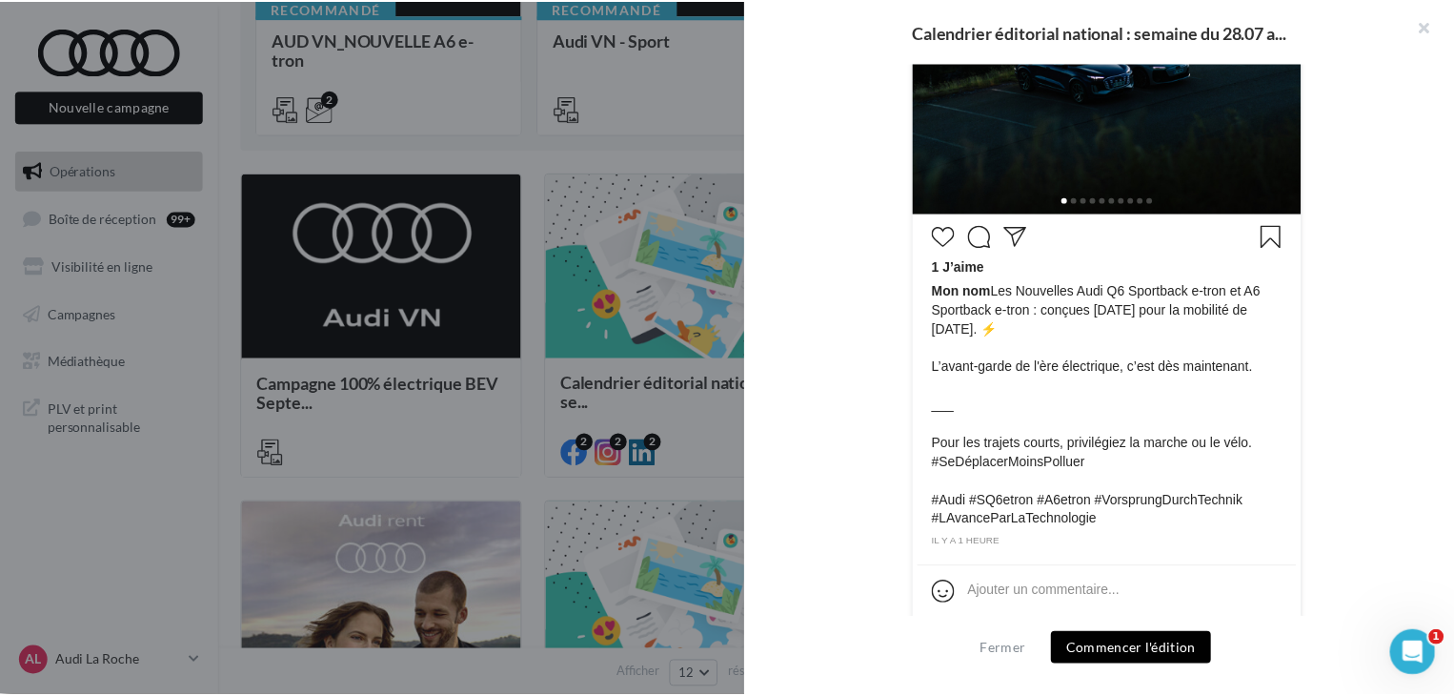
scroll to position [775, 0]
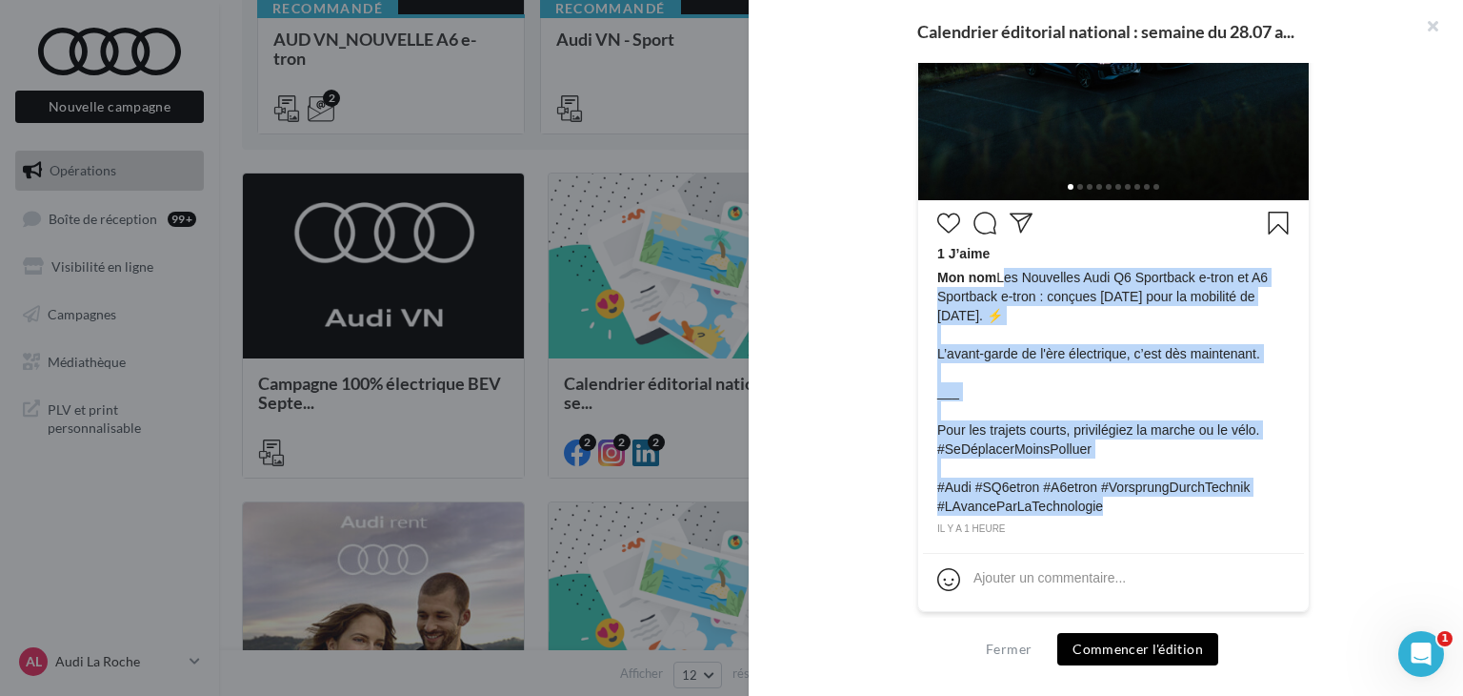
drag, startPoint x: 1101, startPoint y: 508, endPoint x: 995, endPoint y: 279, distance: 252.3
click at [995, 279] on span "Mon nom Les Nouvelles Audi Q6 Sportback e-tron et A6 Sportback e-tron : conçues…" at bounding box center [1114, 392] width 353 height 248
copy span "Les Nouvelles Audi Q6 Sportback e-tron et A6 Sportback e-tron : conçues [DATE] …"
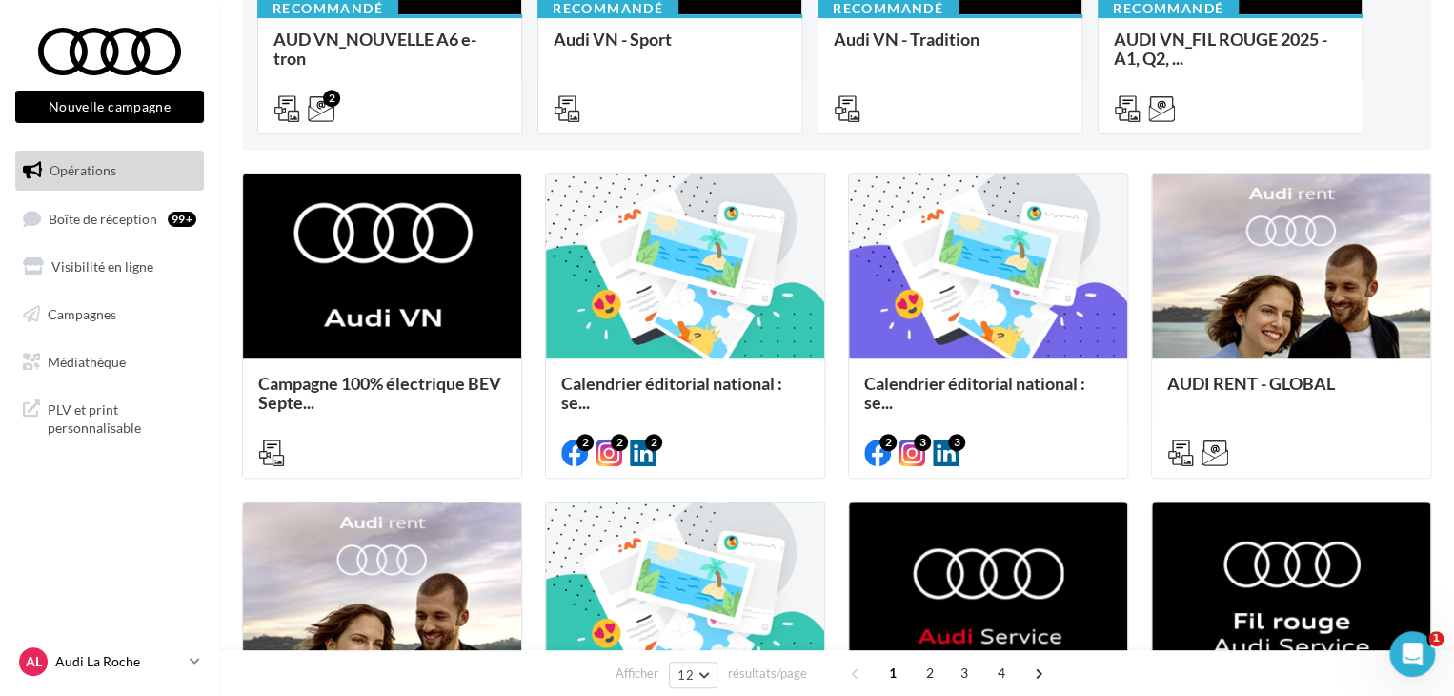
click at [201, 665] on link "AL Audi La Roche audi-saor-85000" at bounding box center [109, 661] width 189 height 36
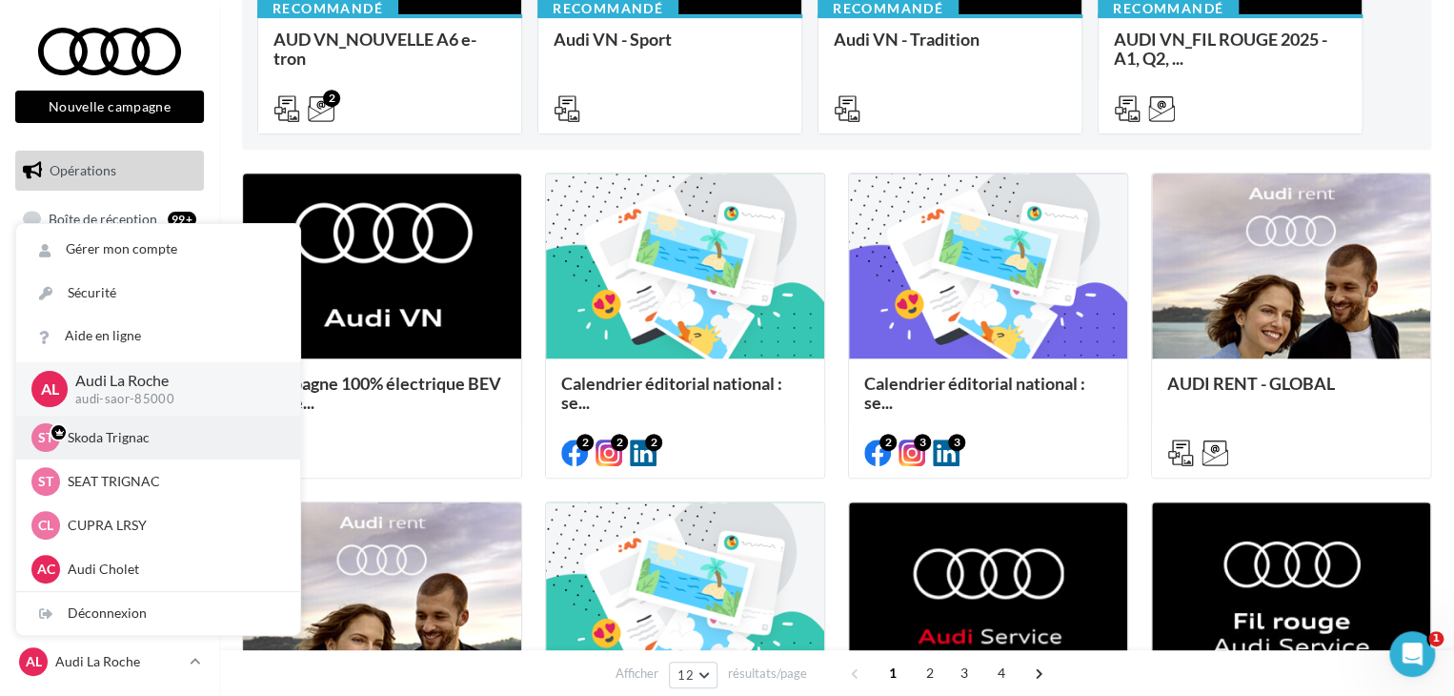
click at [192, 433] on p "Skoda Trignac" at bounding box center [173, 437] width 210 height 19
